Goal: Information Seeking & Learning: Learn about a topic

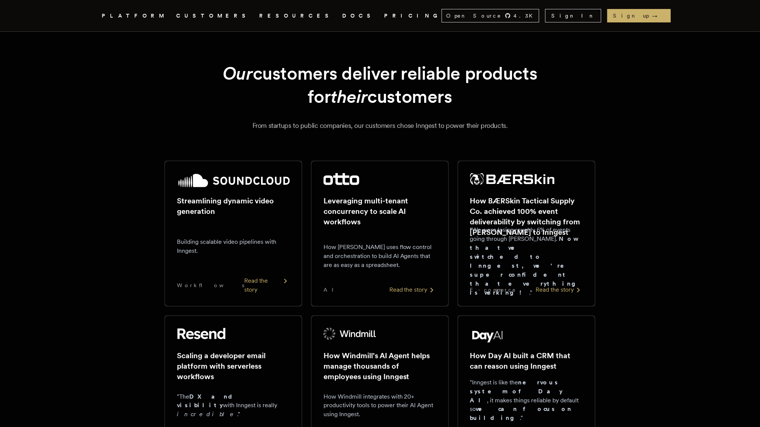
click at [205, 15] on link "CUSTOMERS" at bounding box center [213, 15] width 74 height 9
click at [209, 16] on link "CUSTOMERS" at bounding box center [213, 15] width 74 height 9
click at [205, 15] on link "CUSTOMERS" at bounding box center [213, 15] width 74 height 9
click at [506, 359] on h2 "How Day AI built a CRM that can reason using Inngest" at bounding box center [526, 360] width 113 height 21
